Goal: Information Seeking & Learning: Check status

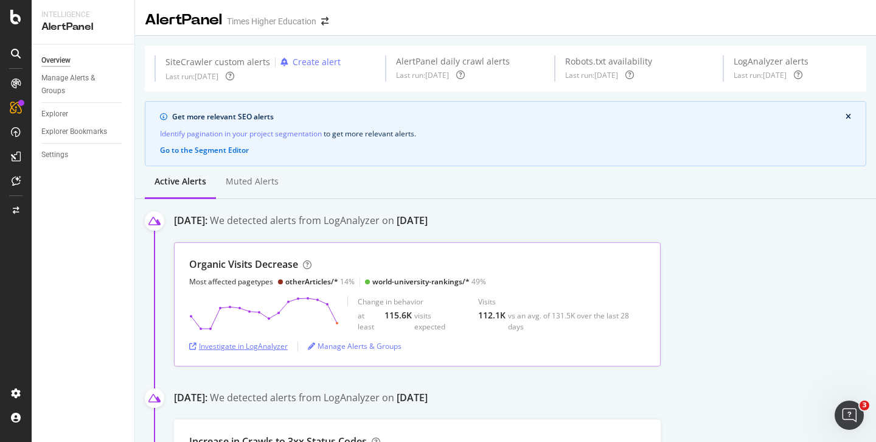
click at [271, 344] on div "Investigate in LogAnalyzer" at bounding box center [238, 346] width 99 height 10
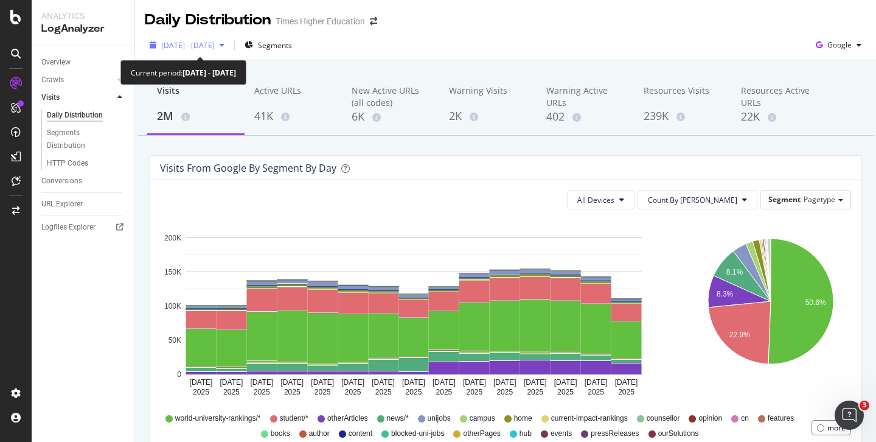
click at [189, 42] on span "2025 Jul. 26th - Aug. 9th" at bounding box center [188, 45] width 54 height 10
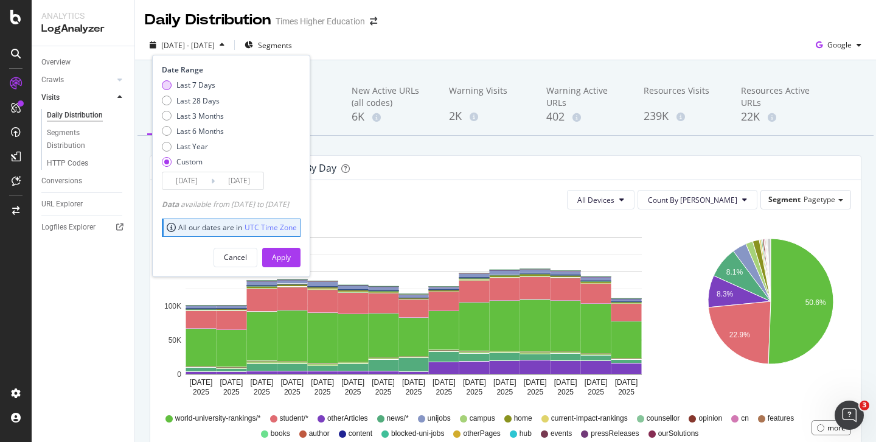
click at [168, 84] on div "Last 7 Days" at bounding box center [167, 85] width 10 height 10
type input "2025/08/11"
type input "2025/08/17"
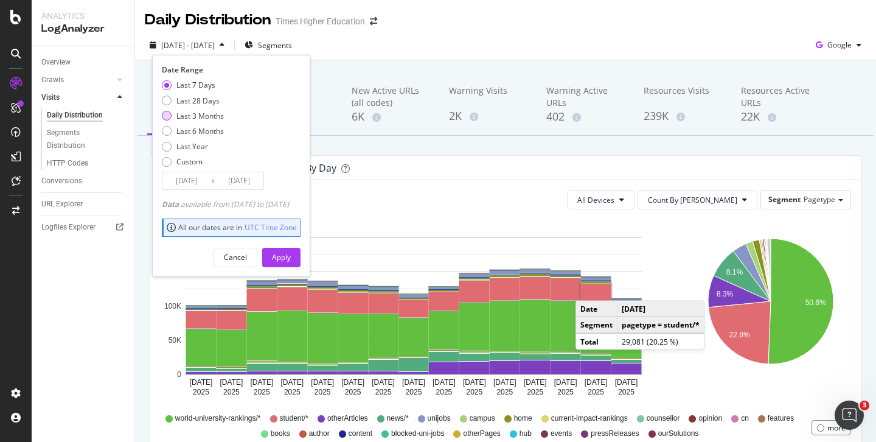
click at [221, 111] on div "Last 3 Months" at bounding box center [199, 116] width 47 height 10
type input "2025/05/18"
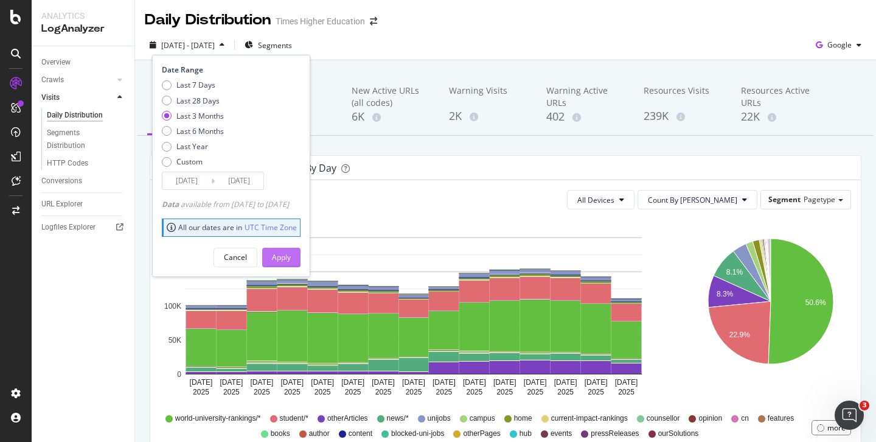
click at [291, 254] on div "Apply" at bounding box center [281, 257] width 19 height 10
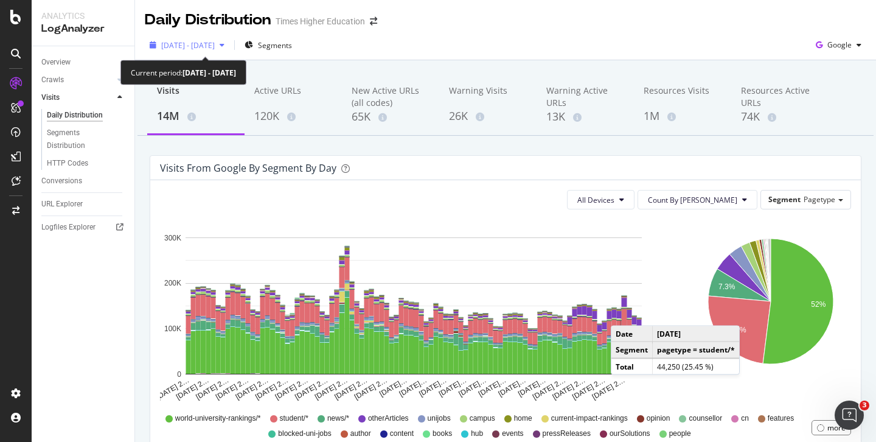
click at [215, 43] on span "2025 May. 18th - Aug. 17th" at bounding box center [188, 45] width 54 height 10
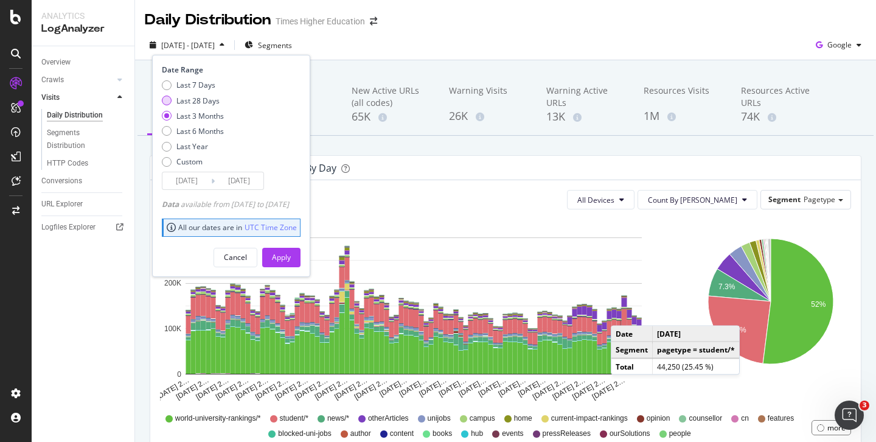
click at [167, 101] on div "Last 28 Days" at bounding box center [167, 101] width 10 height 10
type input "2025/07/21"
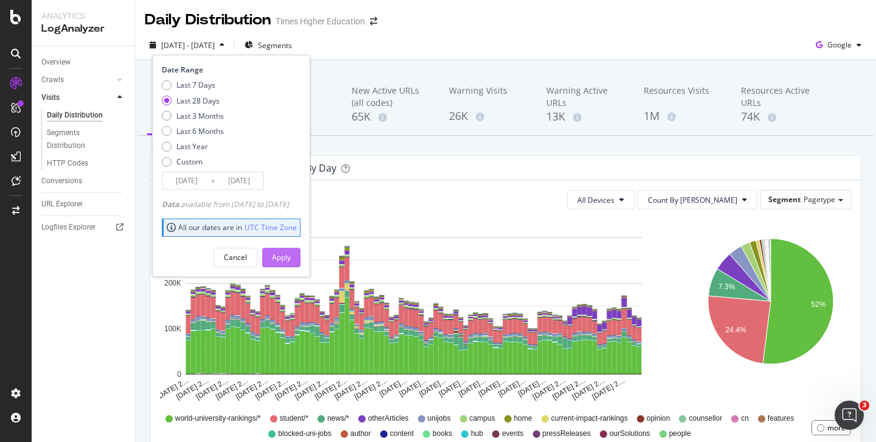
click at [291, 254] on div "Apply" at bounding box center [281, 257] width 19 height 10
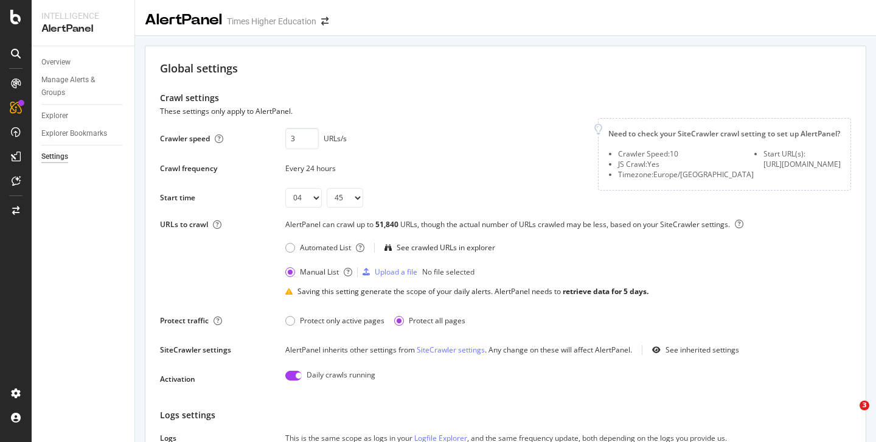
select select "04"
select select "45"
